Goal: Task Accomplishment & Management: Use online tool/utility

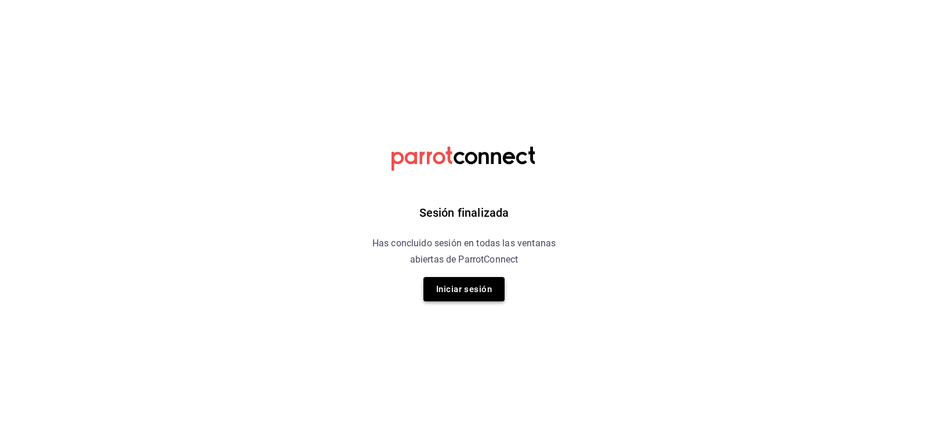
click at [486, 282] on button "Iniciar sesión" at bounding box center [463, 289] width 81 height 24
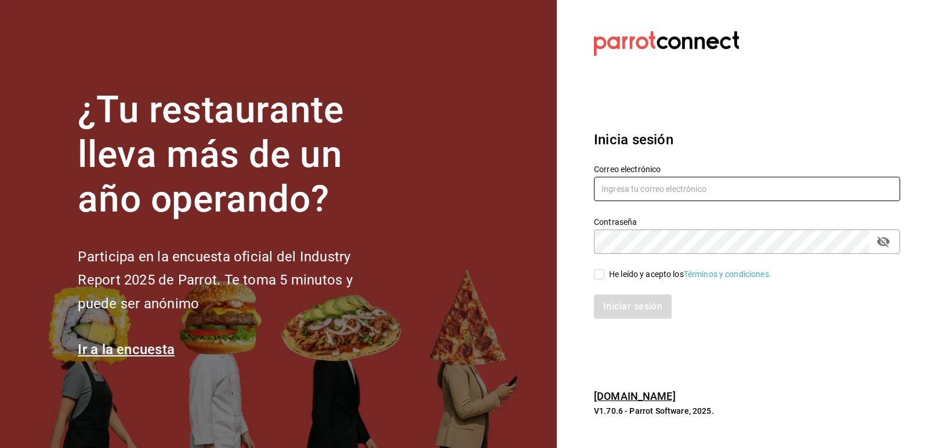
type input "[EMAIL_ADDRESS][DOMAIN_NAME]"
click at [611, 268] on div "He leído y acepto los Términos y condiciones." at bounding box center [690, 274] width 162 height 12
click at [604, 269] on input "He leído y acepto los Términos y condiciones." at bounding box center [599, 274] width 10 height 10
checkbox input "true"
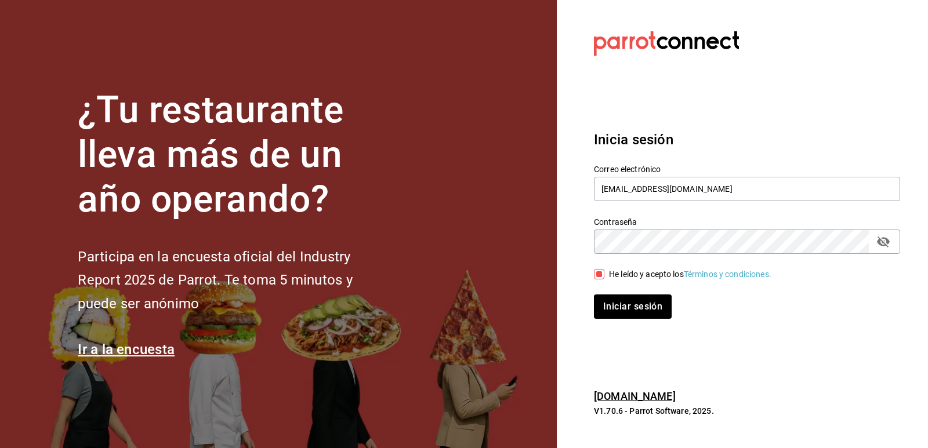
click at [638, 319] on div "Inicia sesión Correo electrónico [EMAIL_ADDRESS][DOMAIN_NAME] Contraseña Contra…" at bounding box center [747, 223] width 306 height 217
click at [639, 308] on button "Iniciar sesión" at bounding box center [633, 307] width 79 height 24
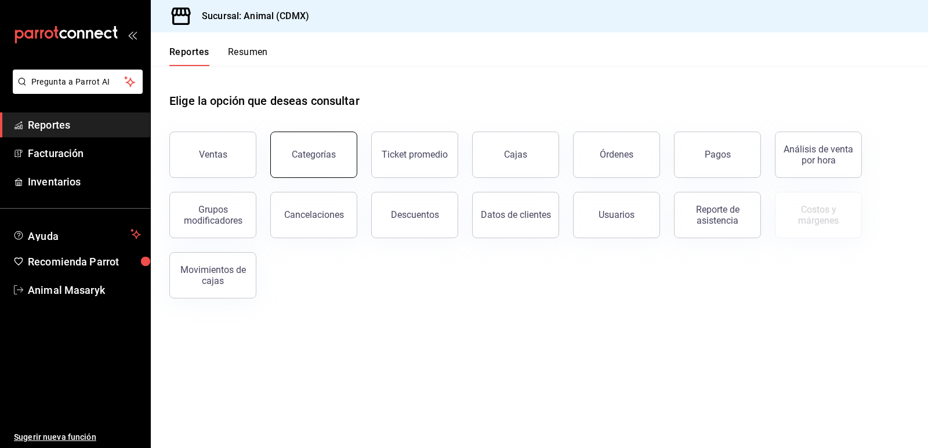
click at [312, 144] on button "Categorías" at bounding box center [313, 155] width 87 height 46
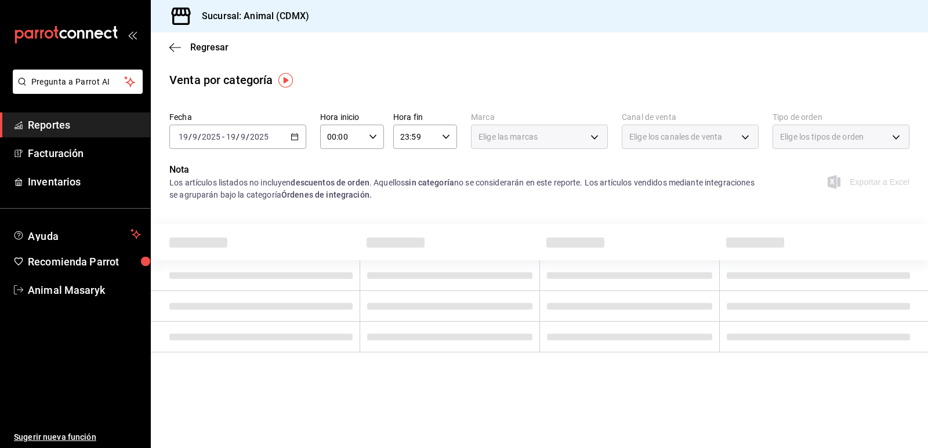
click at [285, 136] on div "2025-09-19 19 / 9 / 2025 - 2025-09-19 19 / 9 / 2025" at bounding box center [237, 137] width 137 height 24
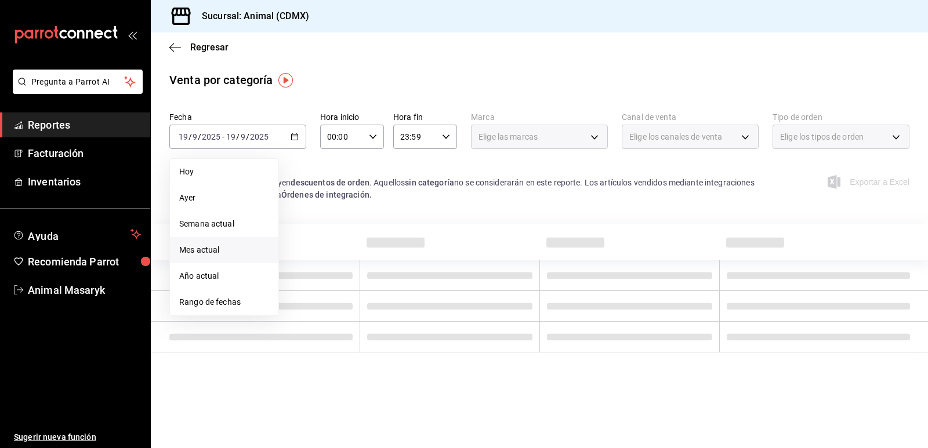
click at [224, 250] on span "Mes actual" at bounding box center [224, 250] width 90 height 12
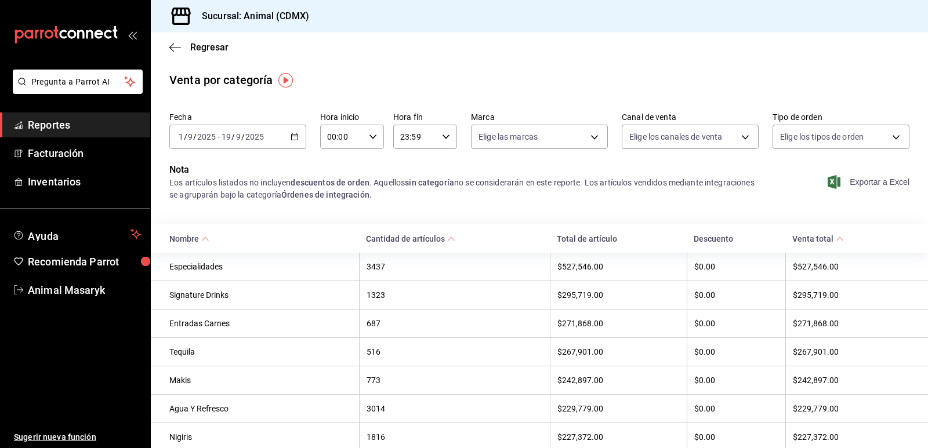
click at [871, 179] on span "Exportar a Excel" at bounding box center [869, 182] width 79 height 14
click at [857, 177] on span "Exportar a Excel" at bounding box center [869, 182] width 79 height 14
